Goal: Task Accomplishment & Management: Complete application form

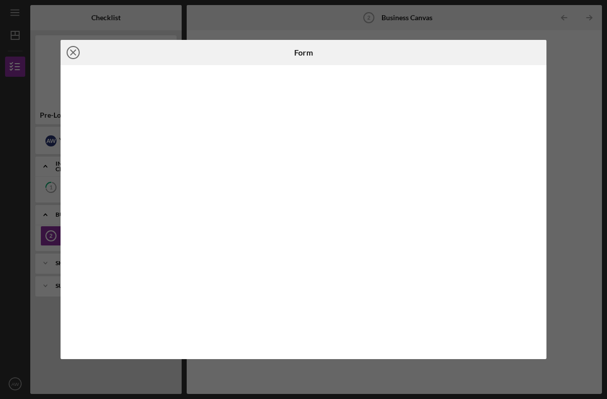
click at [71, 54] on icon "Icon/Close" at bounding box center [73, 52] width 25 height 25
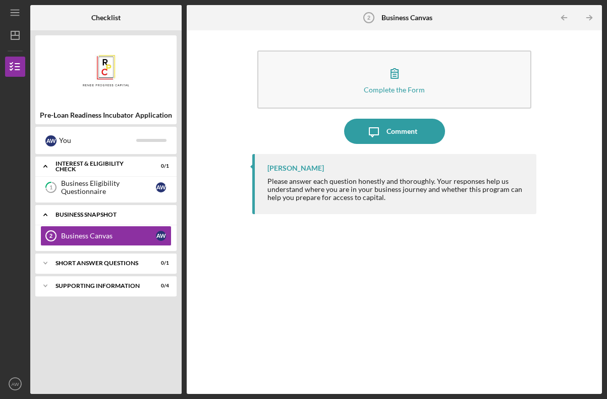
click at [97, 214] on div "Business Snapshot" at bounding box center [110, 214] width 109 height 6
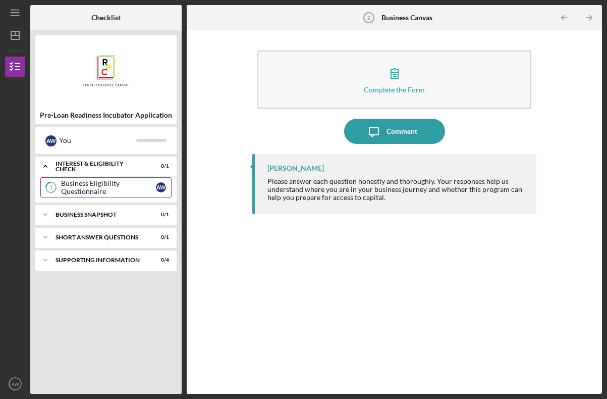
click at [81, 183] on div "Business Eligibility Questionnaire" at bounding box center [108, 187] width 95 height 16
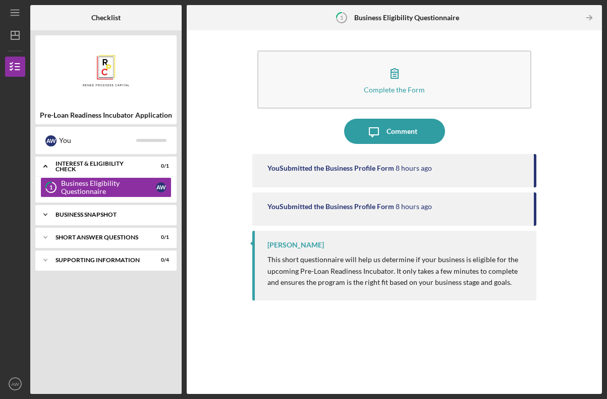
click at [93, 213] on div "Business Snapshot" at bounding box center [110, 214] width 109 height 6
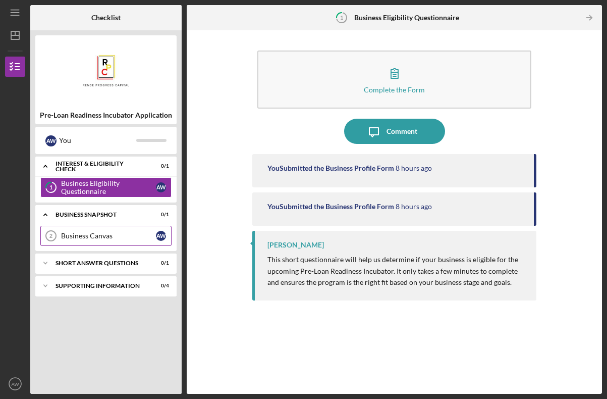
click at [92, 232] on div "Business Canvas" at bounding box center [108, 236] width 95 height 8
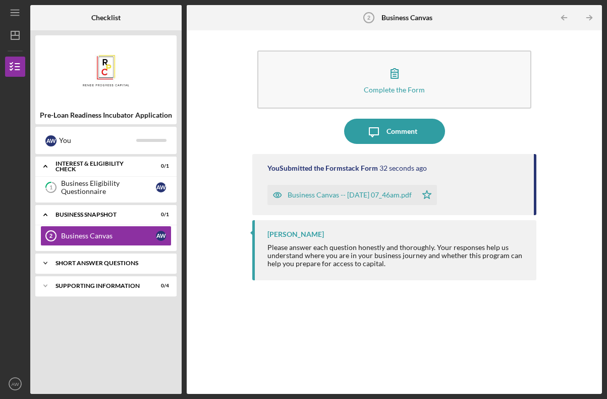
click at [96, 263] on div "Short Answer Questions" at bounding box center [110, 263] width 109 height 6
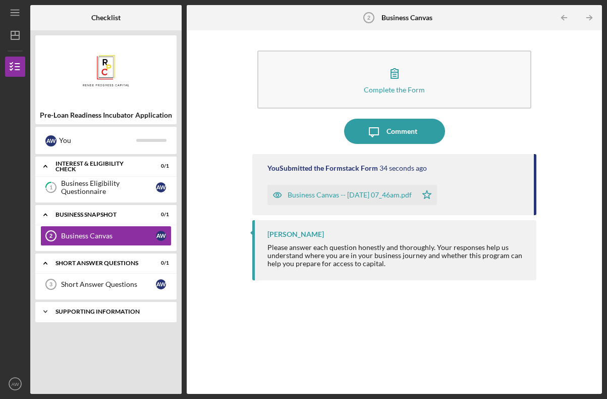
click at [100, 308] on div "Icon/Expander Supporting Information 0 / 4" at bounding box center [105, 311] width 141 height 20
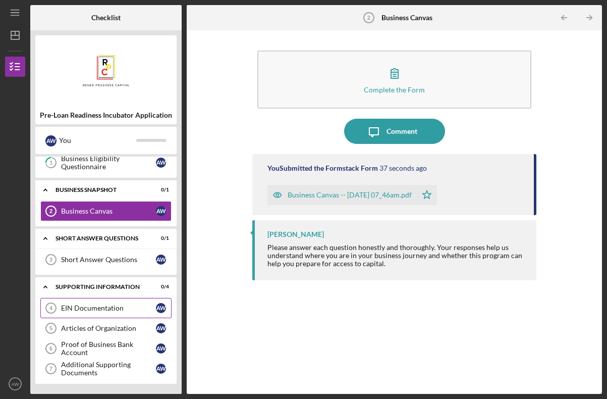
scroll to position [25, 0]
click at [109, 344] on div "Proof of Business Bank Account" at bounding box center [108, 348] width 95 height 16
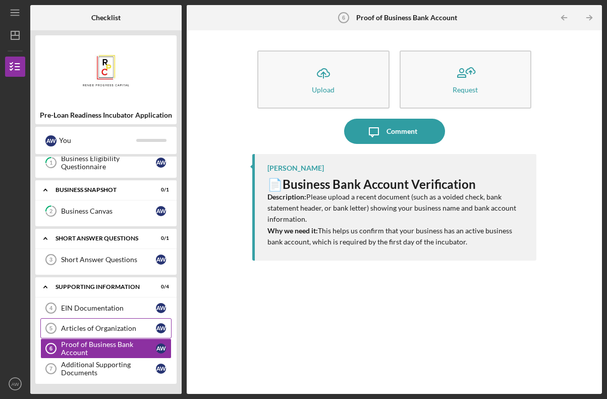
click at [119, 328] on div "Articles of Organization" at bounding box center [108, 328] width 95 height 8
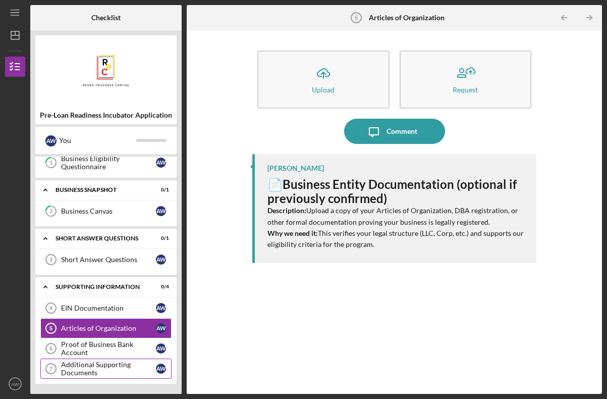
click at [121, 365] on div "Additional Supporting Documents" at bounding box center [108, 368] width 95 height 16
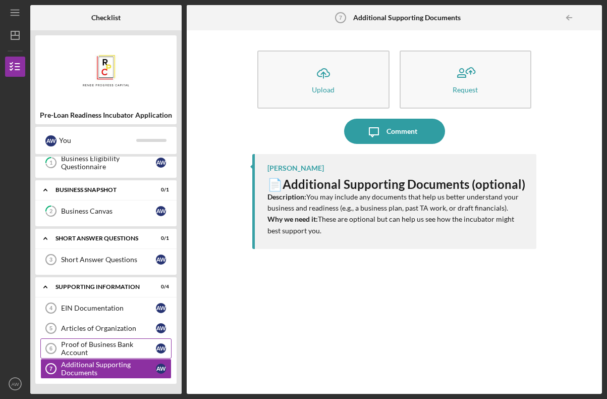
click at [123, 350] on div "Proof of Business Bank Account" at bounding box center [108, 348] width 95 height 16
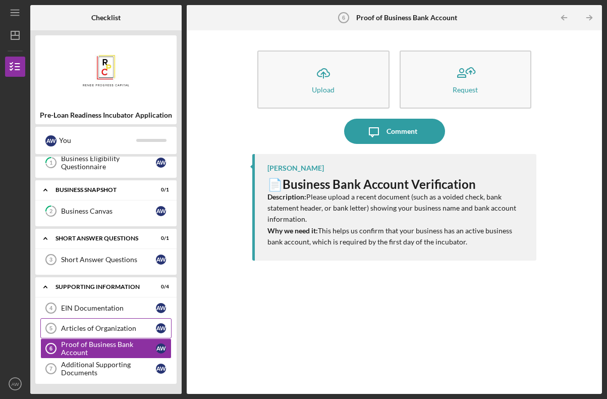
click at [123, 320] on link "Articles of Organization 5 Articles of Organization A W" at bounding box center [105, 328] width 131 height 20
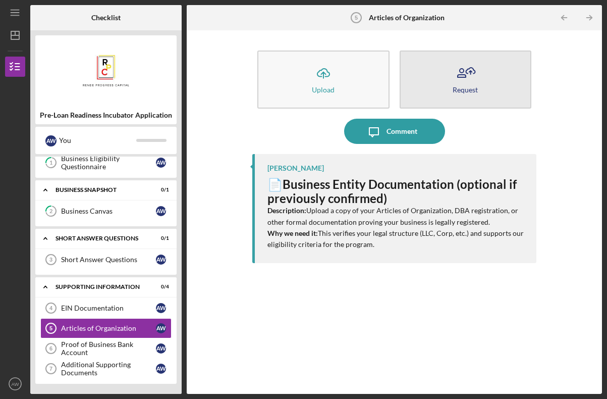
click at [464, 86] on div "Request" at bounding box center [465, 90] width 25 height 8
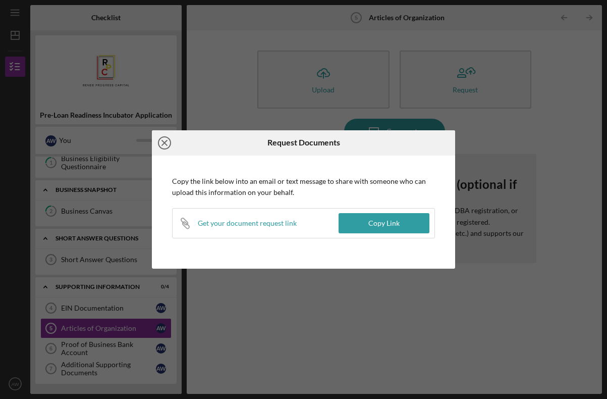
click at [164, 146] on icon "Icon/Close" at bounding box center [164, 142] width 25 height 25
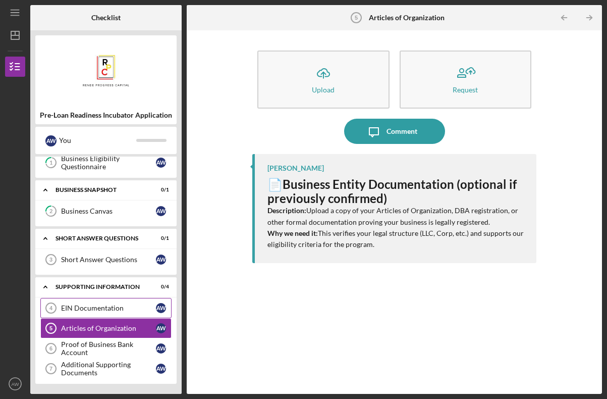
click at [123, 309] on div "EIN Documentation" at bounding box center [108, 308] width 95 height 8
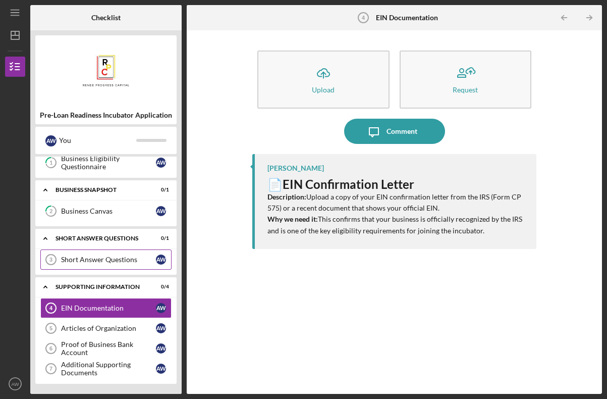
click at [114, 260] on div "Short Answer Questions" at bounding box center [108, 259] width 95 height 8
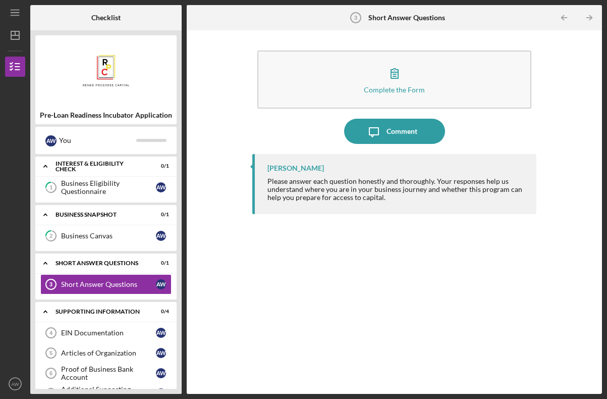
click at [331, 185] on div "Please answer each question honestly and thoroughly. Your responses help us und…" at bounding box center [397, 189] width 258 height 24
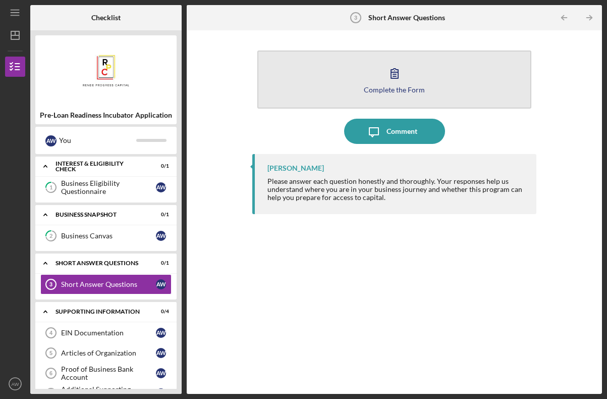
click at [363, 83] on button "Complete the Form Form" at bounding box center [394, 79] width 274 height 58
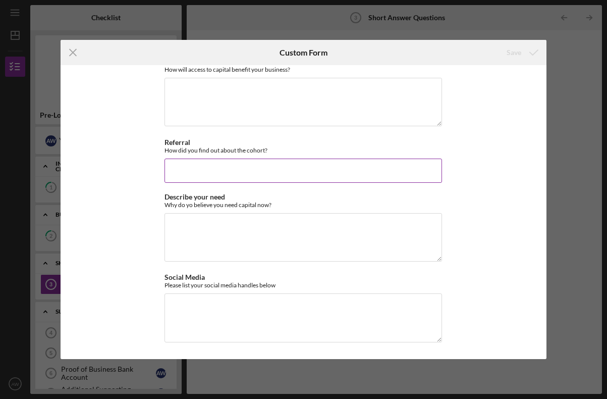
scroll to position [12, 0]
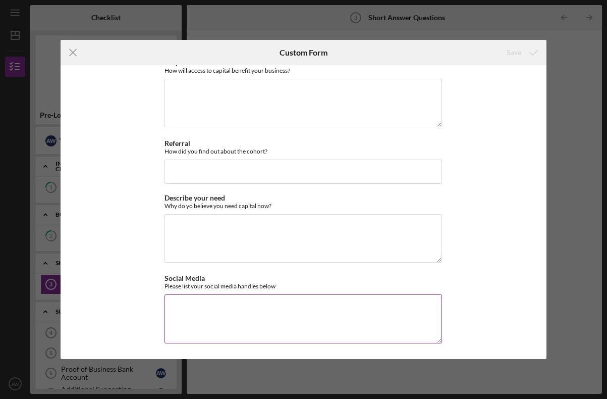
click at [238, 305] on textarea "Social Media" at bounding box center [304, 318] width 278 height 48
type textarea "2"
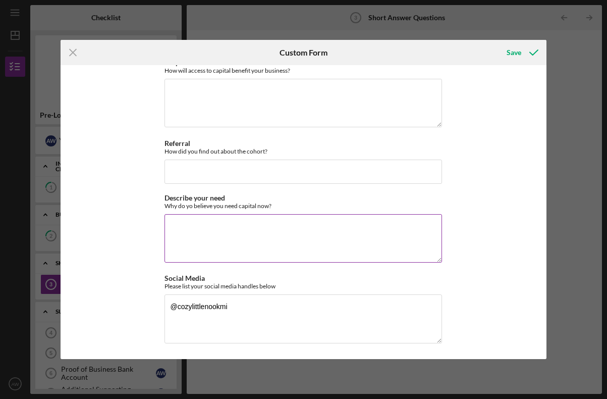
click at [233, 250] on textarea "Describe your need" at bounding box center [304, 238] width 278 height 48
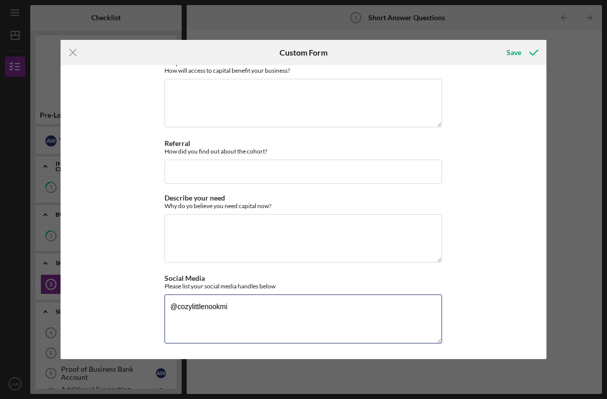
drag, startPoint x: 250, startPoint y: 309, endPoint x: 149, endPoint y: 281, distance: 104.8
click at [149, 281] on div "*Capital Access How will access to capital benefit your business? Required Refe…" at bounding box center [304, 212] width 486 height 294
paste textarea "Instagram: [URL][DOMAIN_NAME] FB: [URL][DOMAIN_NAME] TikTok: [URL][DOMAIN_NAME]…"
click at [169, 307] on textarea "Instagram: [URL][DOMAIN_NAME] FB: [URL][DOMAIN_NAME] TikTok: [URL][DOMAIN_NAME]…" at bounding box center [304, 318] width 278 height 48
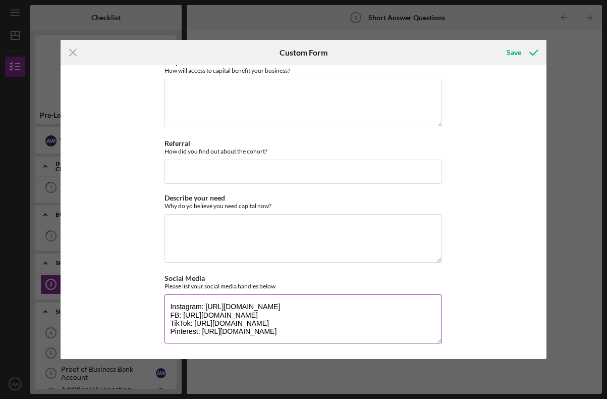
click at [170, 314] on textarea "Instagram: [URL][DOMAIN_NAME] FB: [URL][DOMAIN_NAME] TikTok: [URL][DOMAIN_NAME]…" at bounding box center [304, 318] width 278 height 48
click at [170, 326] on textarea "Instagram: [URL][DOMAIN_NAME] FB: [URL][DOMAIN_NAME] TikTok: [URL][DOMAIN_NAME]…" at bounding box center [304, 318] width 278 height 48
click at [171, 314] on textarea "Instagram: [URL][DOMAIN_NAME] FB: [URL][DOMAIN_NAME] TikTok: [URL][DOMAIN_NAME]…" at bounding box center [304, 318] width 278 height 48
click at [170, 320] on textarea "Instagram: [URL][DOMAIN_NAME] FB: [URL][DOMAIN_NAME] TikTok: [URL][DOMAIN_NAME]…" at bounding box center [304, 318] width 278 height 48
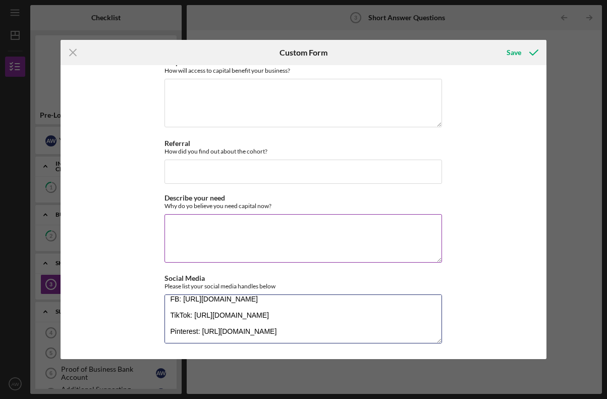
type textarea "Instagram: [URL][DOMAIN_NAME] FB: [URL][DOMAIN_NAME] TikTok: [URL][DOMAIN_NAME]…"
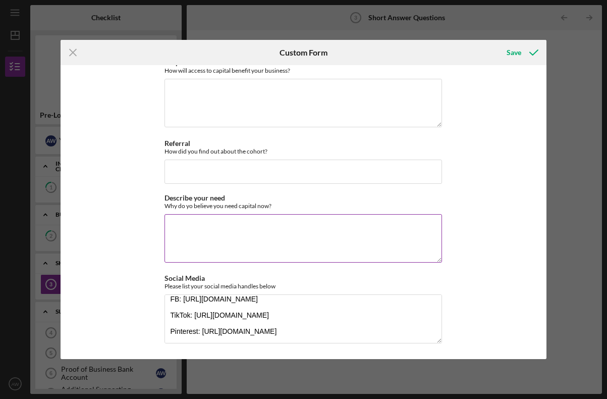
click at [292, 231] on textarea "Describe your need" at bounding box center [304, 238] width 278 height 48
type textarea "To purchase more inventory and upgrade"
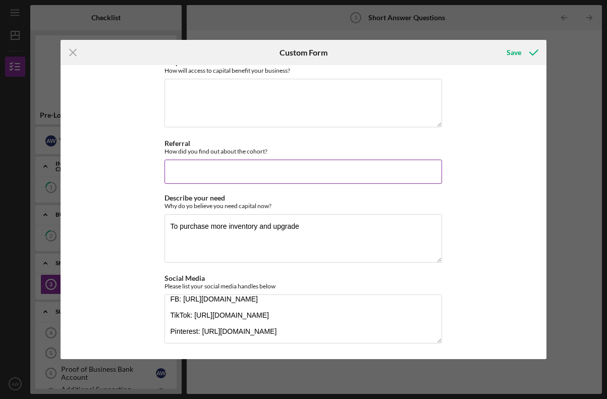
click at [257, 173] on input "Referral" at bounding box center [304, 172] width 278 height 24
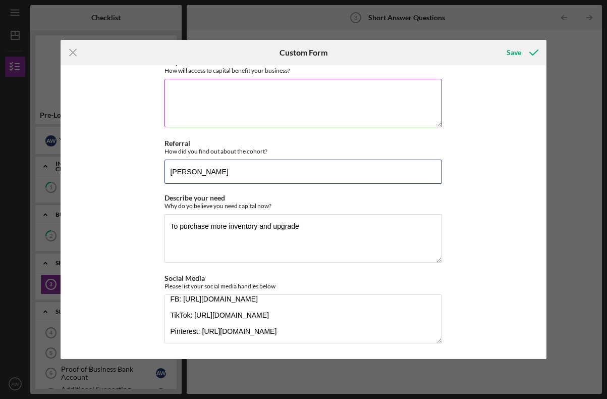
type input "[PERSON_NAME]"
click at [294, 115] on textarea "*Capital Access" at bounding box center [304, 103] width 278 height 48
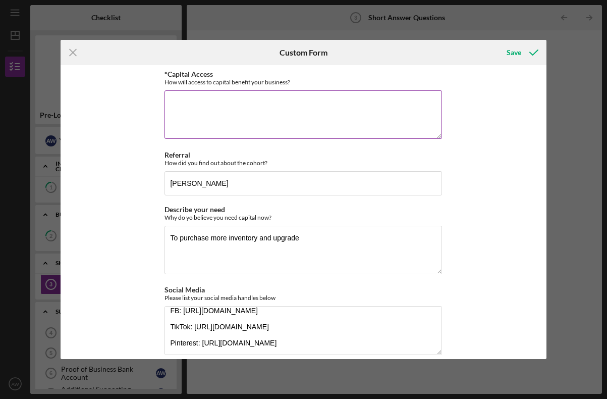
scroll to position [0, 0]
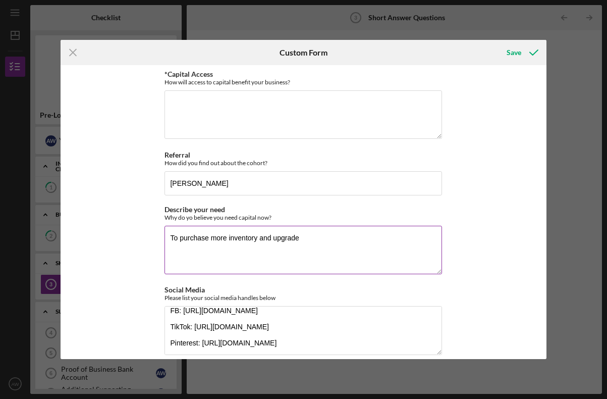
click at [316, 235] on textarea "To purchase more inventory and upgrade" at bounding box center [304, 250] width 278 height 48
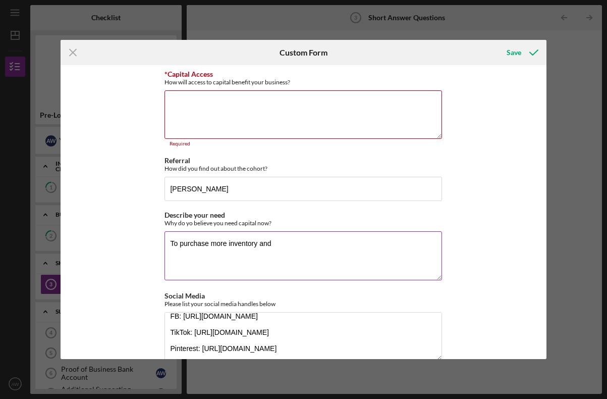
click at [227, 243] on textarea "To purchase more inventory and" at bounding box center [304, 255] width 278 height 48
click at [283, 239] on textarea "To purchase more qualityinventory and" at bounding box center [304, 255] width 278 height 48
click at [307, 249] on textarea "To purchase more qualityinventory and" at bounding box center [304, 255] width 278 height 48
click at [248, 246] on textarea "To purchase more qualityinventory and in" at bounding box center [304, 255] width 278 height 48
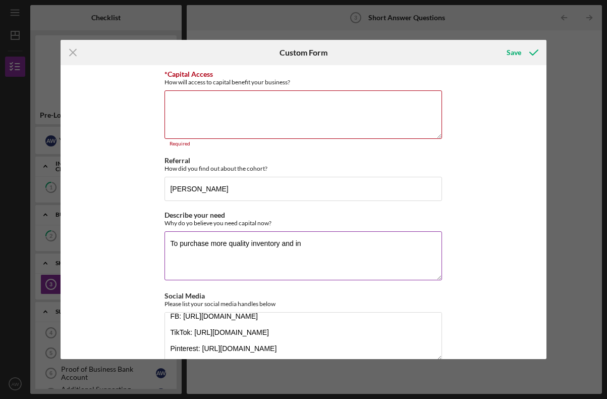
drag, startPoint x: 311, startPoint y: 242, endPoint x: 224, endPoint y: 240, distance: 86.9
click at [224, 240] on textarea "To purchase more quality inventory and in" at bounding box center [304, 255] width 278 height 48
click at [362, 237] on textarea "To purchase bulk purchase of quality inventory and in" at bounding box center [304, 255] width 278 height 48
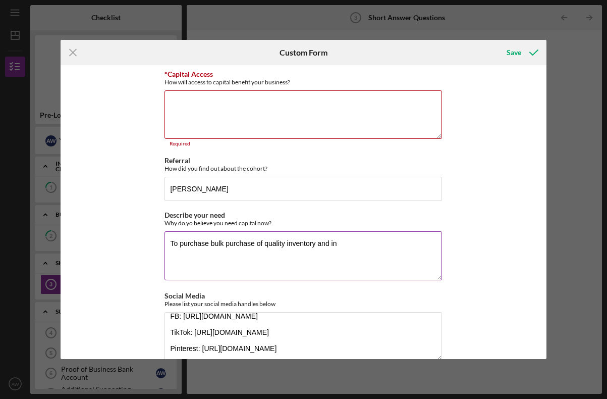
click at [359, 246] on textarea "To purchase bulk purchase of quality inventory and in" at bounding box center [304, 255] width 278 height 48
click at [275, 243] on textarea "To purchase bulk purchase of quality inventory and in" at bounding box center [304, 255] width 278 height 48
click at [391, 249] on textarea "To purchase bulk purchase of sustainable fiber inventory and in" at bounding box center [304, 255] width 278 height 48
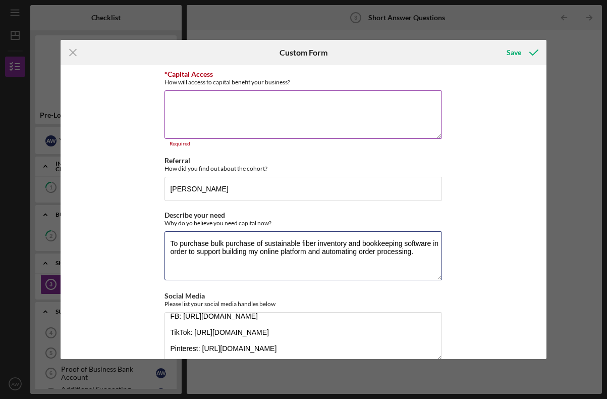
type textarea "To purchase bulk purchase of sustainable fiber inventory and bookkeeping softwa…"
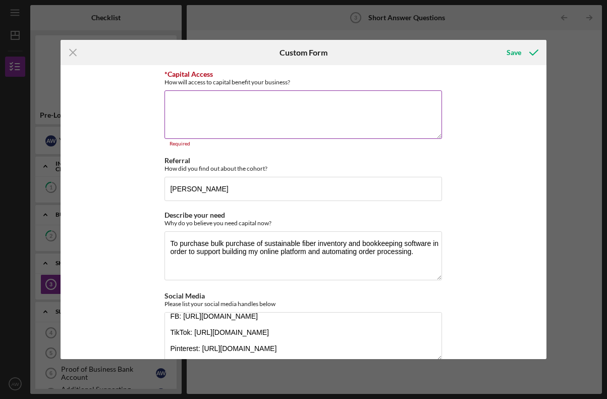
click at [292, 108] on textarea "*Capital Access" at bounding box center [304, 114] width 278 height 48
click at [231, 191] on input "[PERSON_NAME]" at bounding box center [304, 189] width 278 height 24
type input "[PERSON_NAME]- Start Garden 100 Ideas"
click at [220, 130] on textarea "*Capital Access" at bounding box center [304, 114] width 278 height 48
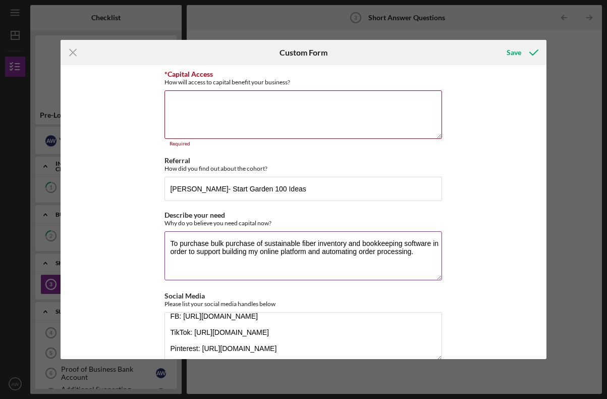
drag, startPoint x: 419, startPoint y: 254, endPoint x: 195, endPoint y: 248, distance: 224.2
click at [195, 248] on textarea "To purchase bulk purchase of sustainable fiber inventory and bookkeeping softwa…" at bounding box center [304, 255] width 278 height 48
type textarea "To purchase bulk purchase of sustainable fiber inventory and bookkeeping softwa…"
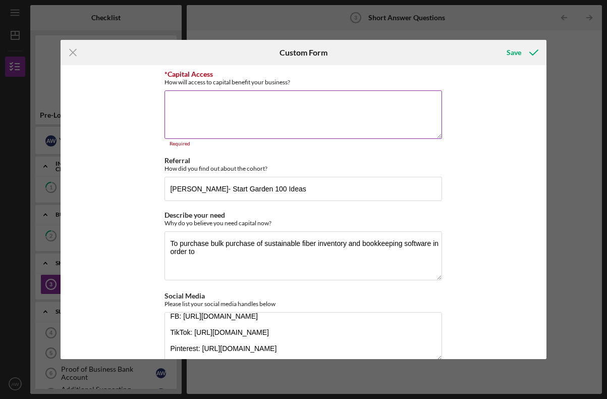
click at [213, 130] on textarea "*Capital Access" at bounding box center [304, 114] width 278 height 48
paste textarea "support building my online platform and automating order processing."
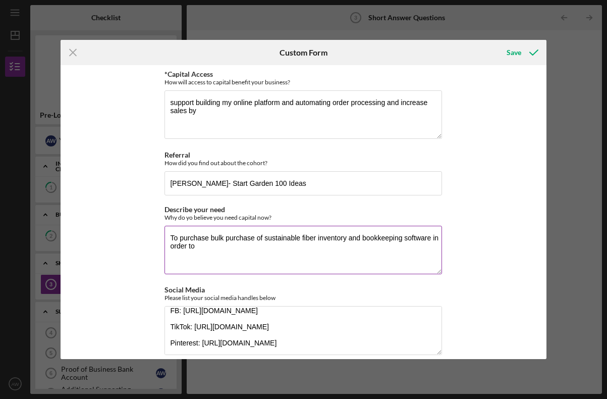
click at [215, 248] on textarea "To purchase bulk purchase of sustainable fiber inventory and bookkeeping softwa…" at bounding box center [304, 250] width 278 height 48
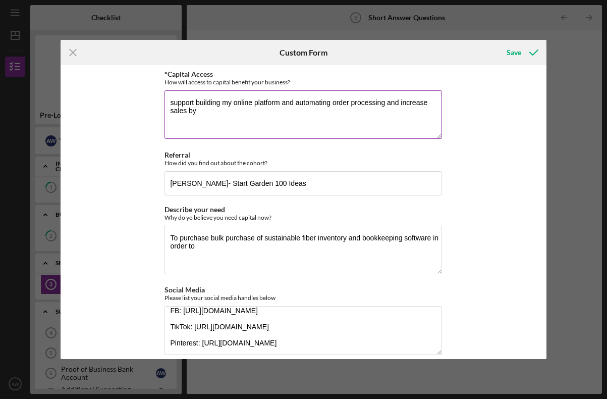
click at [214, 113] on textarea "support building my online platform and automating order processing and increas…" at bounding box center [304, 114] width 278 height 48
click at [217, 112] on textarea "support building my online platform and automating order processing and increas…" at bounding box center [304, 114] width 278 height 48
click at [197, 114] on textarea "support building my online platform and automating order processing and increas…" at bounding box center [304, 114] width 278 height 48
click at [203, 103] on textarea "support building my online platform and automating order processing and increas…" at bounding box center [304, 114] width 278 height 48
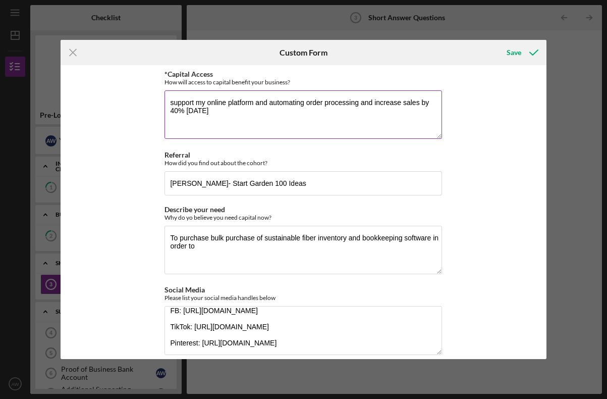
click at [356, 103] on textarea "support my online platform and automating order processing and increase sales b…" at bounding box center [304, 114] width 278 height 48
click at [391, 106] on textarea "support my online platform and automating order processing/ and increase sales …" at bounding box center [304, 114] width 278 height 48
click at [375, 103] on textarea "support my online platform and automating order processing/ and increase sales …" at bounding box center [304, 114] width 278 height 48
drag, startPoint x: 376, startPoint y: 104, endPoint x: 381, endPoint y: 132, distance: 28.6
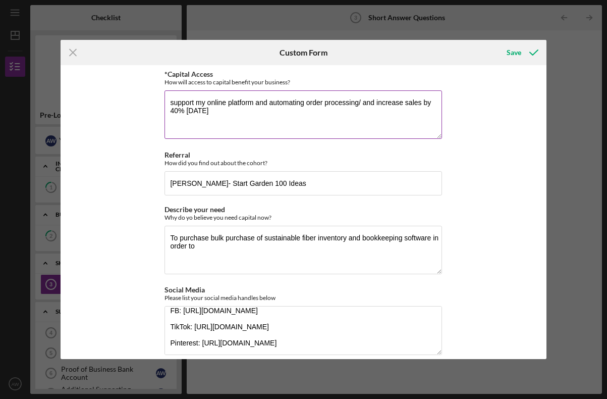
click at [381, 132] on textarea "support my online platform and automating order processing/ and increase sales …" at bounding box center [304, 114] width 278 height 48
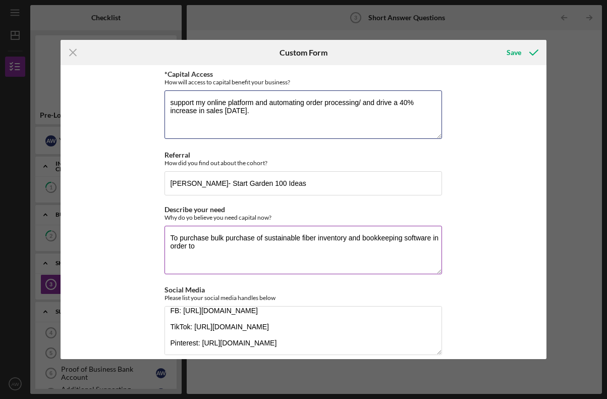
type textarea "support my online platform and automating order processing/ and drive a 40% inc…"
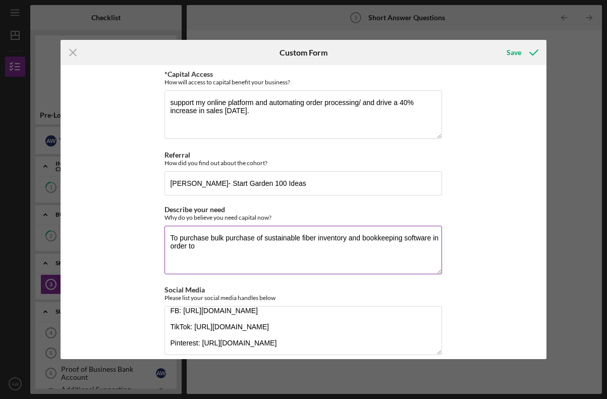
click at [358, 238] on textarea "To purchase bulk purchase of sustainable fiber inventory and bookkeeping softwa…" at bounding box center [304, 250] width 278 height 48
drag, startPoint x: 335, startPoint y: 245, endPoint x: 168, endPoint y: 246, distance: 167.6
click at [168, 246] on textarea "To purchase bulk purchase of sustainable fiber inventory and bookkeeping softwa…" at bounding box center [304, 250] width 278 height 48
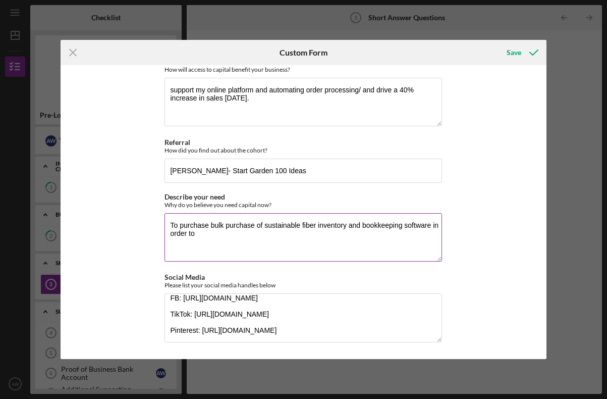
scroll to position [12, 0]
click at [209, 226] on textarea "To purchase bulk purchase of sustainable fiber inventory and bookkeeping softwa…" at bounding box center [304, 238] width 278 height 48
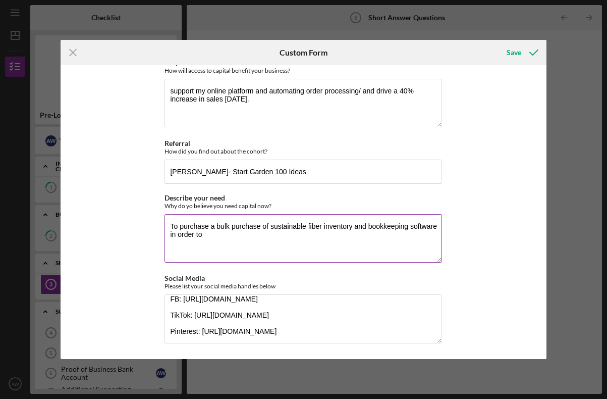
click at [221, 238] on textarea "To purchase a bulk purchase of sustainable fiber inventory and bookkeeping soft…" at bounding box center [304, 238] width 278 height 48
click at [200, 227] on textarea "To purchase a bulk purchase of sustainable fiber inventory and bookkeeping soft…" at bounding box center [304, 238] width 278 height 48
click at [354, 228] on textarea "To order a bulk purchase of sustainable fiber inventory and bookkeeping softwar…" at bounding box center [304, 238] width 278 height 48
click at [360, 239] on textarea "To order a bulk purchase of sustainable fiber inventory and bookkeeping softwar…" at bounding box center [304, 238] width 278 height 48
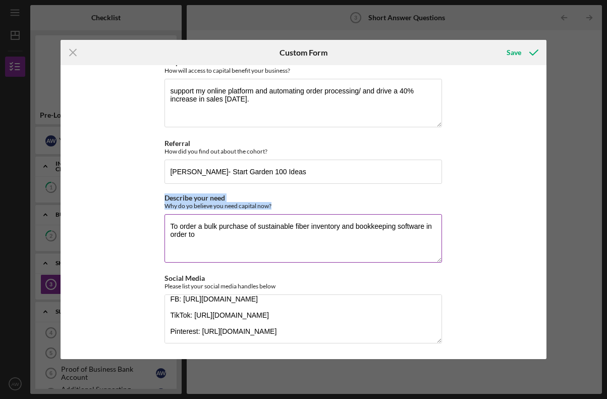
drag, startPoint x: 271, startPoint y: 203, endPoint x: 163, endPoint y: 214, distance: 108.1
click at [165, 214] on div "Describe your need Why do yo believe you need capital now? To order a bulk purc…" at bounding box center [304, 229] width 278 height 71
click at [166, 209] on div "Describe your need Why do yo believe you need capital now? To order a bulk purc…" at bounding box center [304, 229] width 278 height 71
drag, startPoint x: 279, startPoint y: 205, endPoint x: 163, endPoint y: 207, distance: 115.6
click at [165, 207] on div "Why do yo believe you need capital now?" at bounding box center [304, 206] width 278 height 8
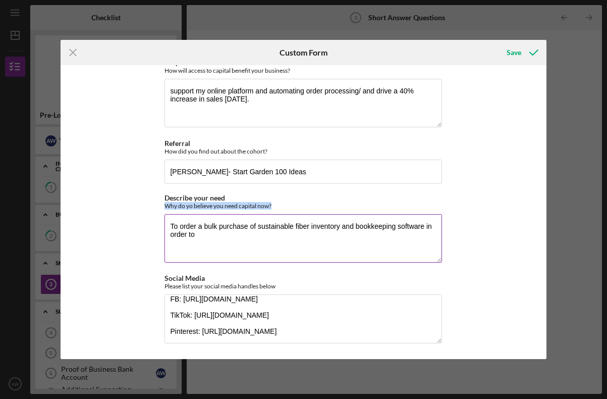
copy div "Why do yo believe you need capital now?"
click at [278, 230] on textarea "To order a bulk purchase of sustainable fiber inventory and bookkeeping softwar…" at bounding box center [304, 238] width 278 height 48
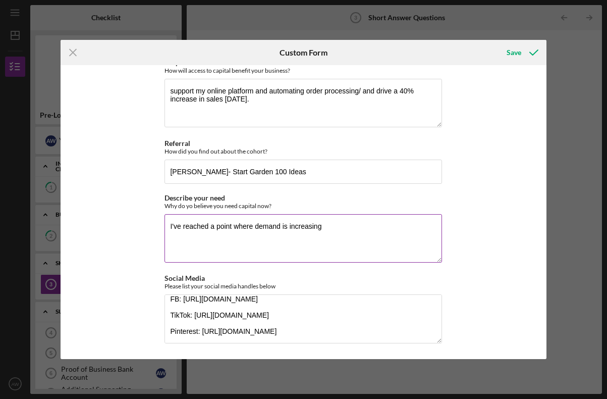
click at [168, 225] on textarea "I've reached a point where demand is increasing" at bounding box center [304, 238] width 278 height 48
drag, startPoint x: 383, startPoint y: 229, endPoint x: 227, endPoint y: 225, distance: 156.0
click at [227, 225] on textarea "With funding I can I've reached a point where demand is increasing" at bounding box center [304, 238] width 278 height 48
click at [190, 227] on textarea "With funding I can reach more customers and save time to fulfill orders." at bounding box center [304, 238] width 278 height 48
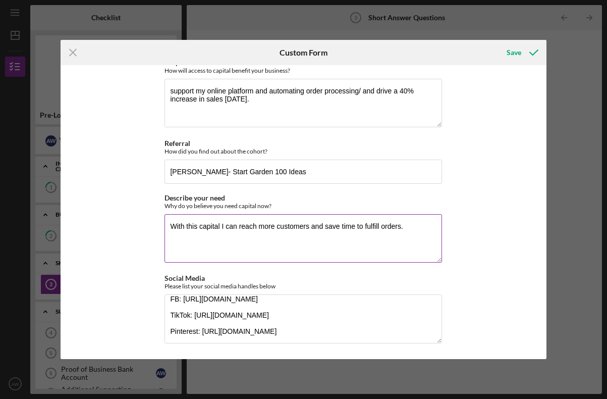
click at [169, 226] on textarea "With this capital I can reach more customers and save time to fulfill orders." at bounding box center [304, 238] width 278 height 48
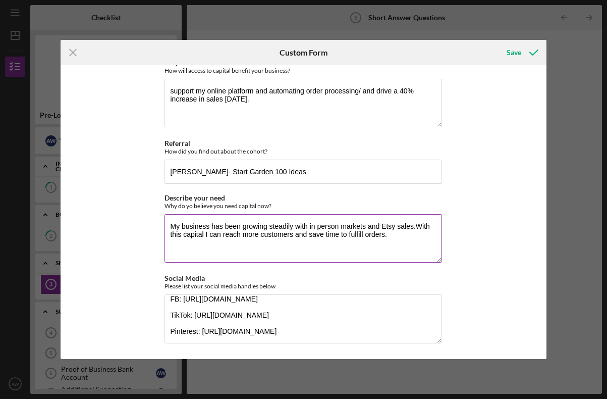
click at [203, 234] on textarea "My business has been growing steadily with in person markets and Etsy sales.Wit…" at bounding box center [304, 238] width 278 height 48
click at [391, 234] on textarea "My business has been growing steadily with in person markets and Etsy sales.Wit…" at bounding box center [304, 238] width 278 height 48
drag, startPoint x: 402, startPoint y: 242, endPoint x: 402, endPoint y: 235, distance: 6.6
click at [402, 235] on textarea "My business has been growing steadily with in person markets and Etsy sales.Wit…" at bounding box center [304, 238] width 278 height 48
click at [317, 237] on textarea "My business has been growing steadily with in person markets and Etsy sales.Wit…" at bounding box center [304, 238] width 278 height 48
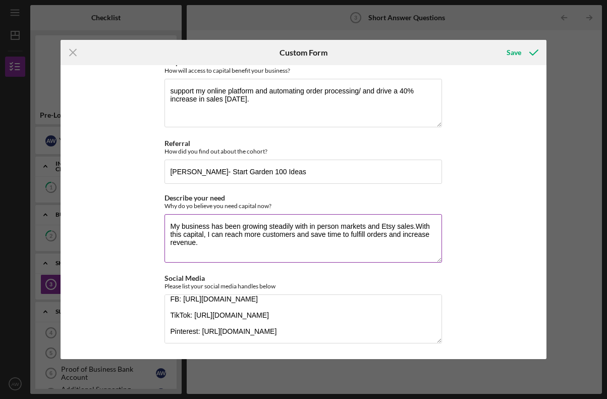
click at [320, 237] on textarea "My business has been growing steadily with in person markets and Etsy sales.Wit…" at bounding box center [304, 238] width 278 height 48
click at [306, 236] on textarea "My business has been growing steadily with in person markets and Etsy sales.Wit…" at bounding box center [304, 238] width 278 height 48
drag, startPoint x: 308, startPoint y: 236, endPoint x: 225, endPoint y: 237, distance: 82.8
click at [225, 237] on textarea "My business has been growing steadily with in person markets and Etsy sales.Wit…" at bounding box center [304, 238] width 278 height 48
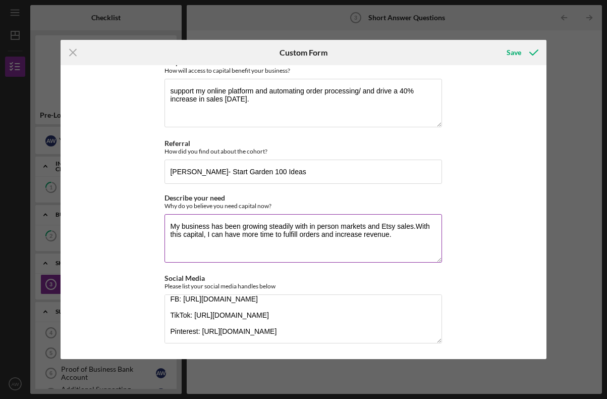
click at [217, 235] on textarea "My business has been growing steadily with in person markets and Etsy sales.Wit…" at bounding box center [304, 238] width 278 height 48
click at [333, 237] on textarea "My business has been growing steadily with in person markets and Etsy sales.Wit…" at bounding box center [304, 238] width 278 height 48
click at [296, 234] on textarea "My business has been growing steadily with in person markets and Etsy sales.Wit…" at bounding box center [304, 238] width 278 height 48
click at [299, 233] on textarea "My business has been growing steadily with in person markets and Etsy sales.Wit…" at bounding box center [304, 238] width 278 height 48
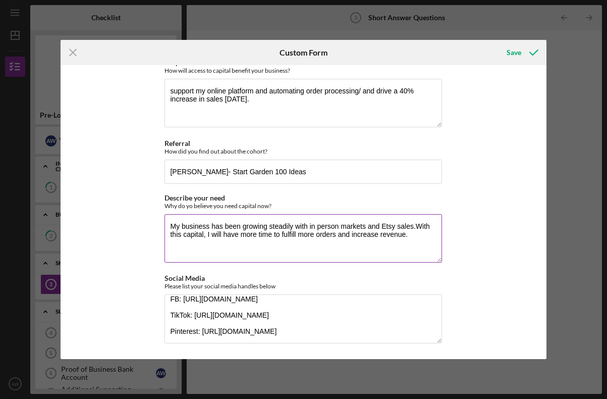
click at [405, 237] on textarea "My business has been growing steadily with in person markets and Etsy sales.Wit…" at bounding box center [304, 238] width 278 height 48
click at [395, 237] on textarea "My business has been growing steadily with in person markets and Etsy sales.Wit…" at bounding box center [304, 238] width 278 height 48
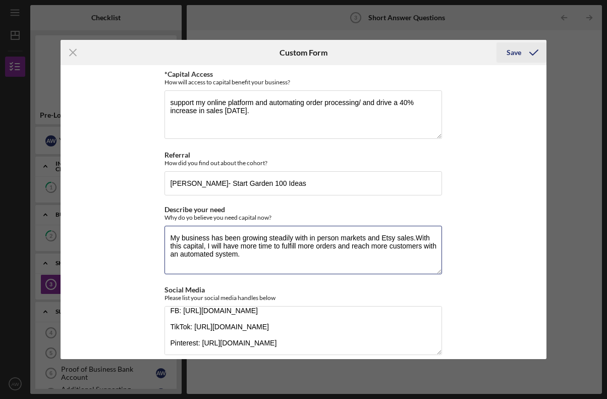
scroll to position [0, 0]
type textarea "My business has been growing steadily with in person markets and Etsy sales.Wit…"
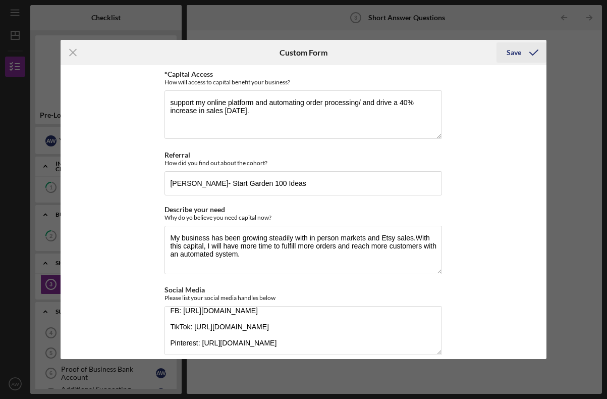
click at [521, 54] on div "Save" at bounding box center [514, 52] width 15 height 20
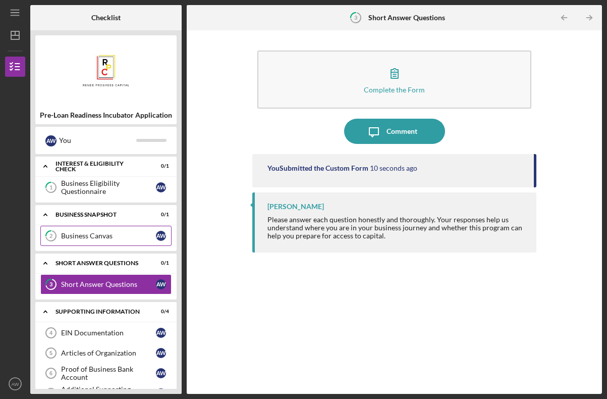
click at [75, 239] on div "Business Canvas" at bounding box center [108, 236] width 95 height 8
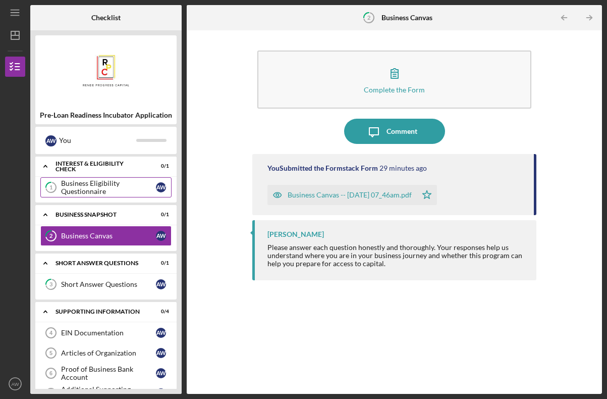
click at [110, 180] on div "Business Eligibility Questionnaire" at bounding box center [108, 187] width 95 height 16
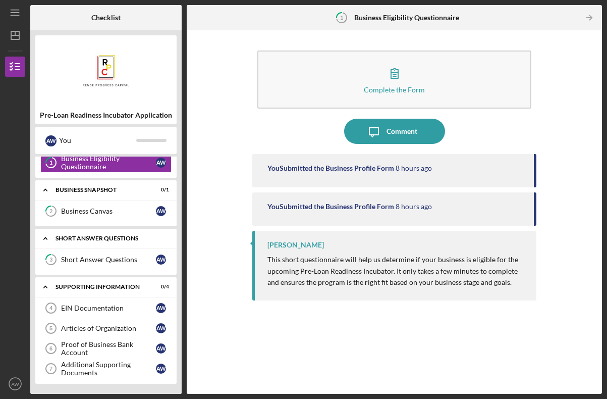
scroll to position [25, 0]
click at [103, 345] on div "Proof of Business Bank Account" at bounding box center [108, 348] width 95 height 16
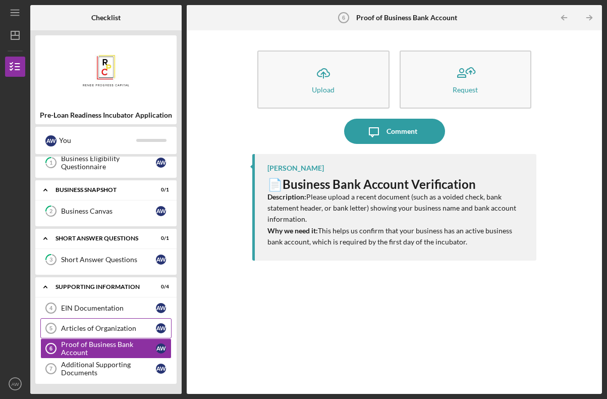
click at [111, 327] on div "Articles of Organization" at bounding box center [108, 328] width 95 height 8
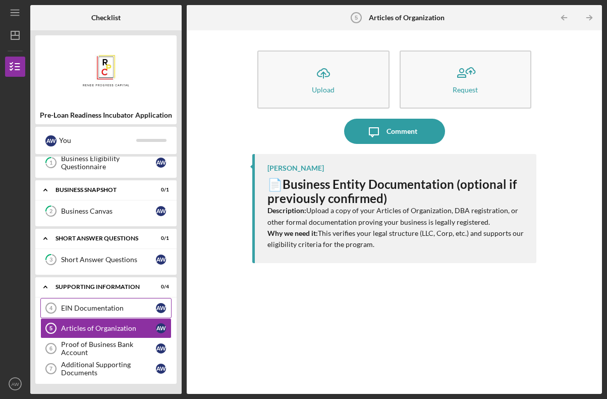
click at [116, 309] on div "EIN Documentation" at bounding box center [108, 308] width 95 height 8
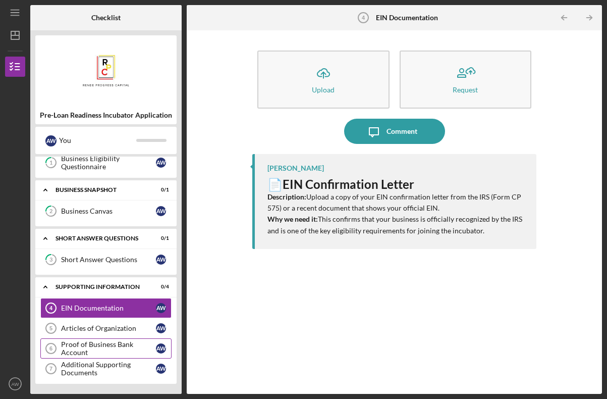
click at [117, 352] on div "Proof of Business Bank Account" at bounding box center [108, 348] width 95 height 16
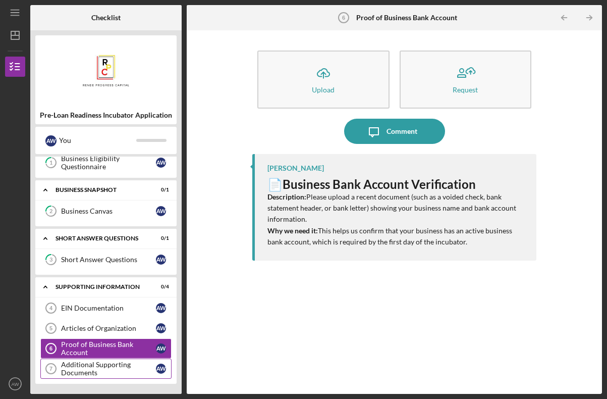
click at [117, 362] on div "Additional Supporting Documents" at bounding box center [108, 368] width 95 height 16
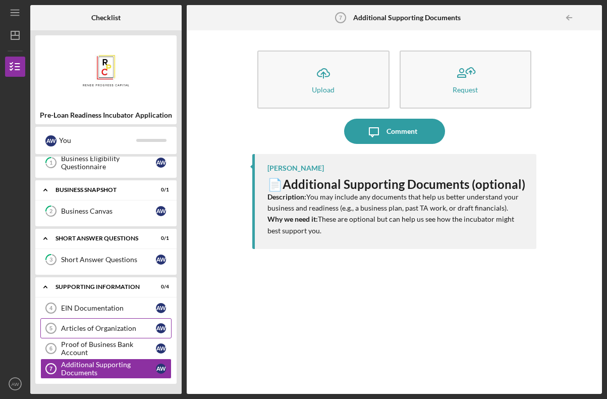
click at [115, 337] on link "Articles of Organization 5 Articles of Organization A W" at bounding box center [105, 328] width 131 height 20
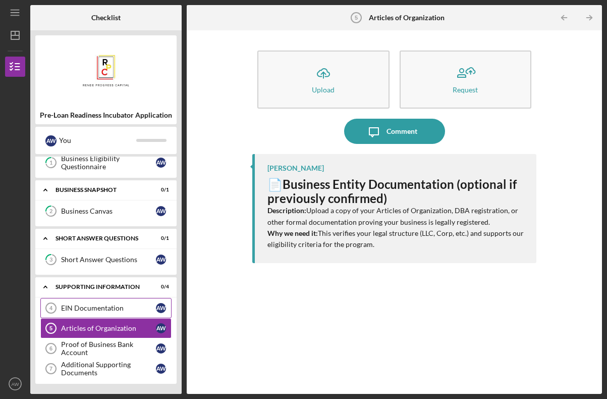
click at [115, 313] on link "EIN Documentation 4 EIN Documentation A W" at bounding box center [105, 308] width 131 height 20
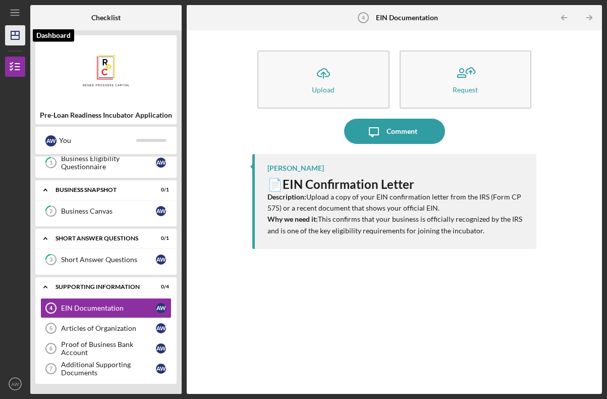
click at [19, 37] on polygon "button" at bounding box center [15, 35] width 8 height 8
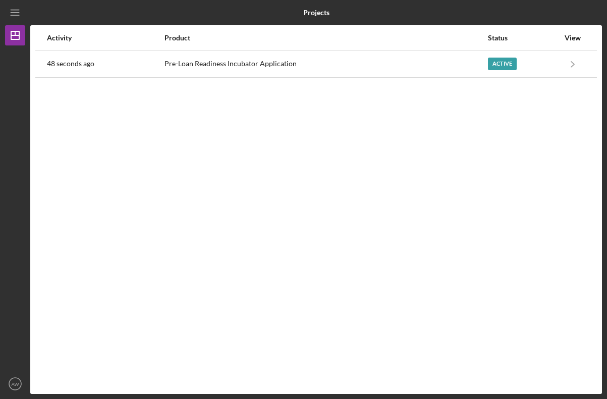
click at [18, 64] on div at bounding box center [15, 209] width 20 height 328
click at [12, 19] on icon "Icon/Menu" at bounding box center [15, 13] width 23 height 23
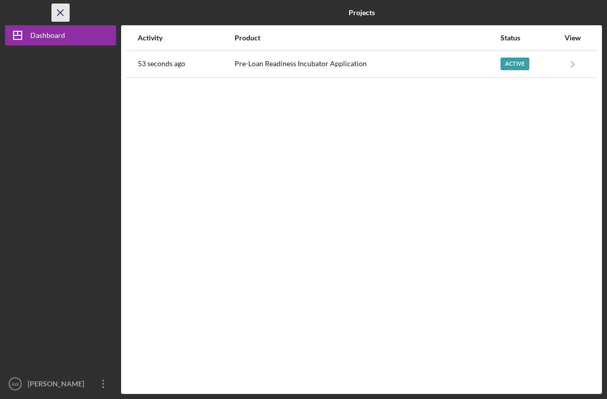
click at [66, 14] on icon "Icon/Menu Close" at bounding box center [60, 13] width 23 height 23
